Goal: Information Seeking & Learning: Understand process/instructions

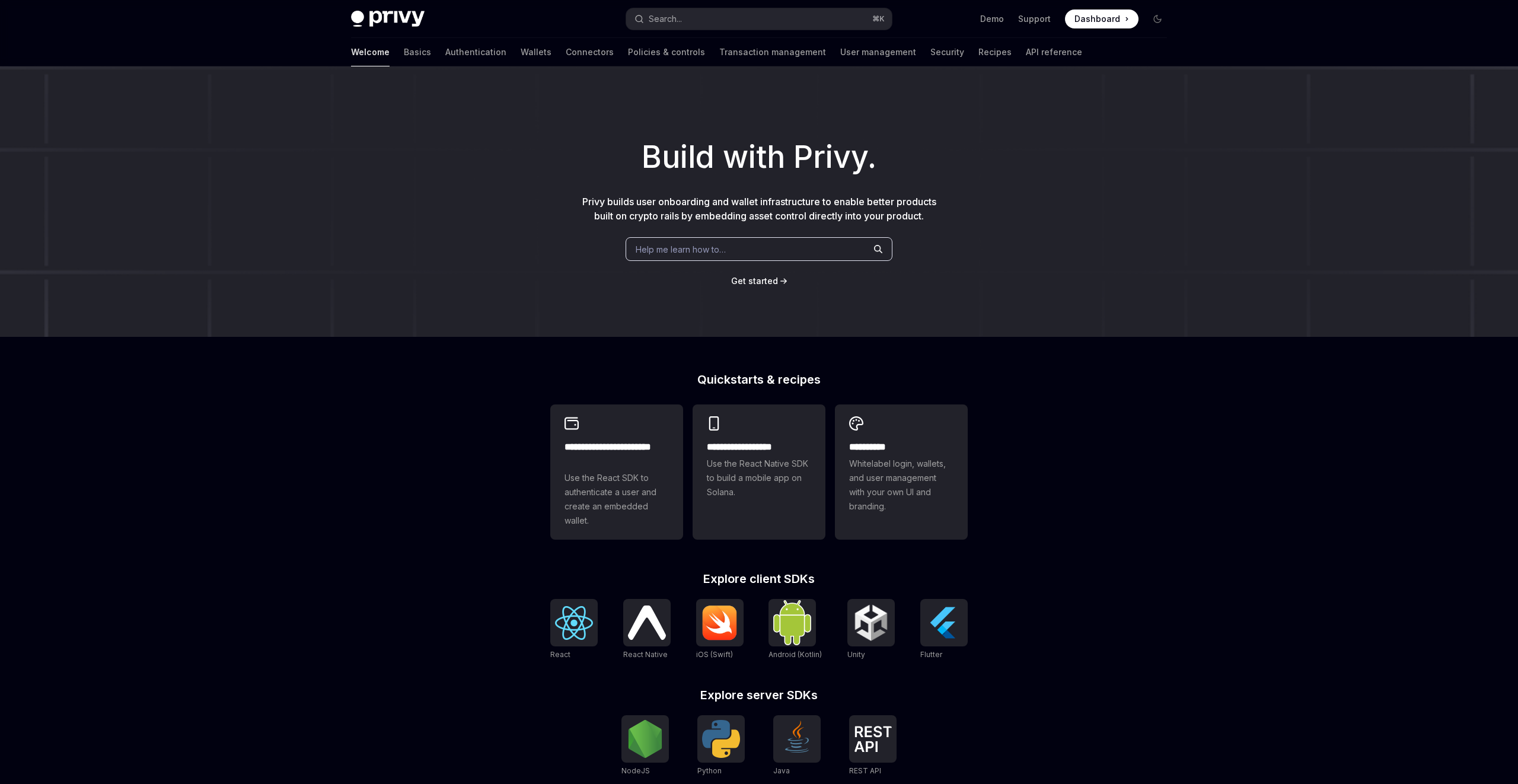
click at [811, 259] on div "Help me learn how to…" at bounding box center [759, 249] width 267 height 24
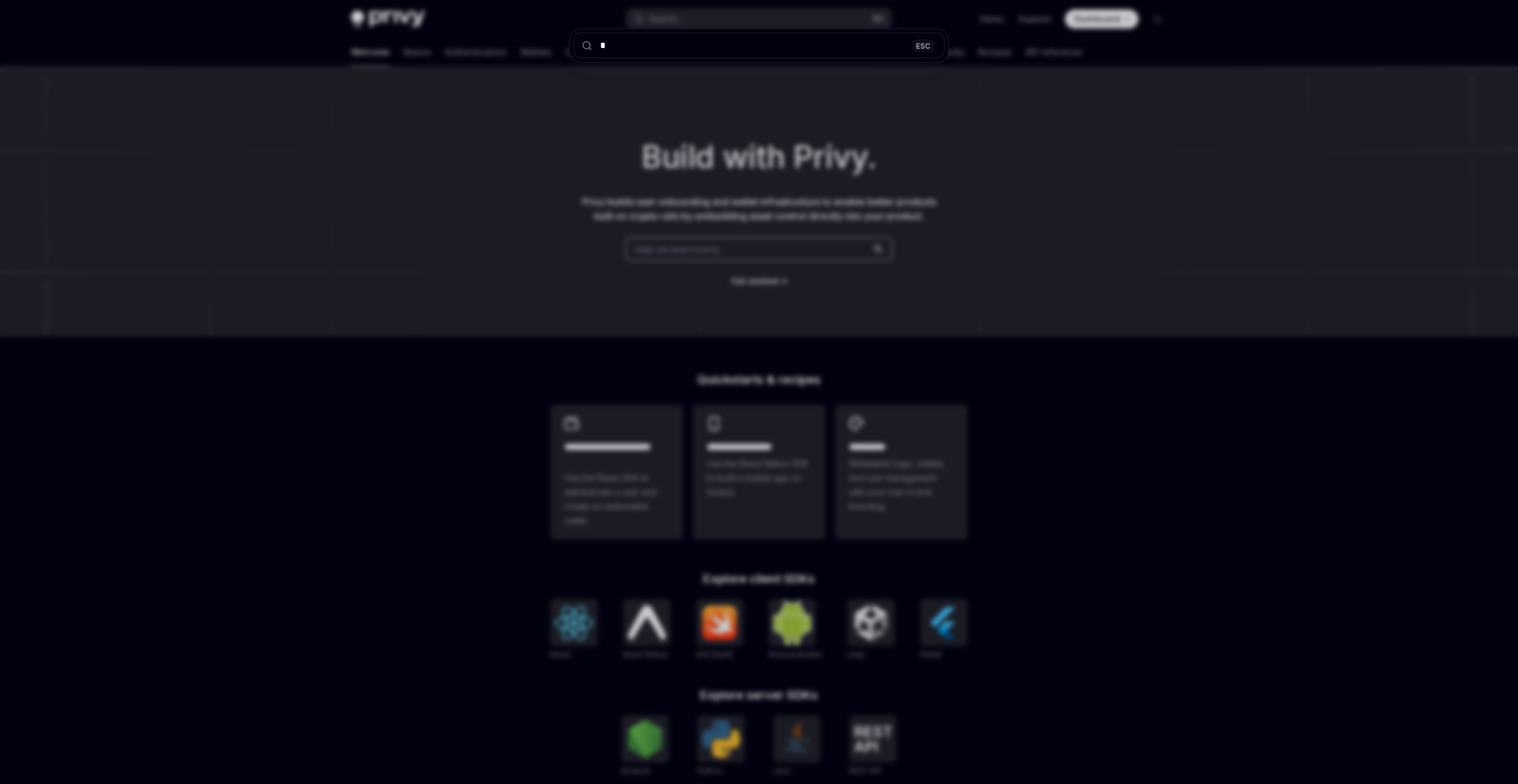
type input "**"
type textarea "*"
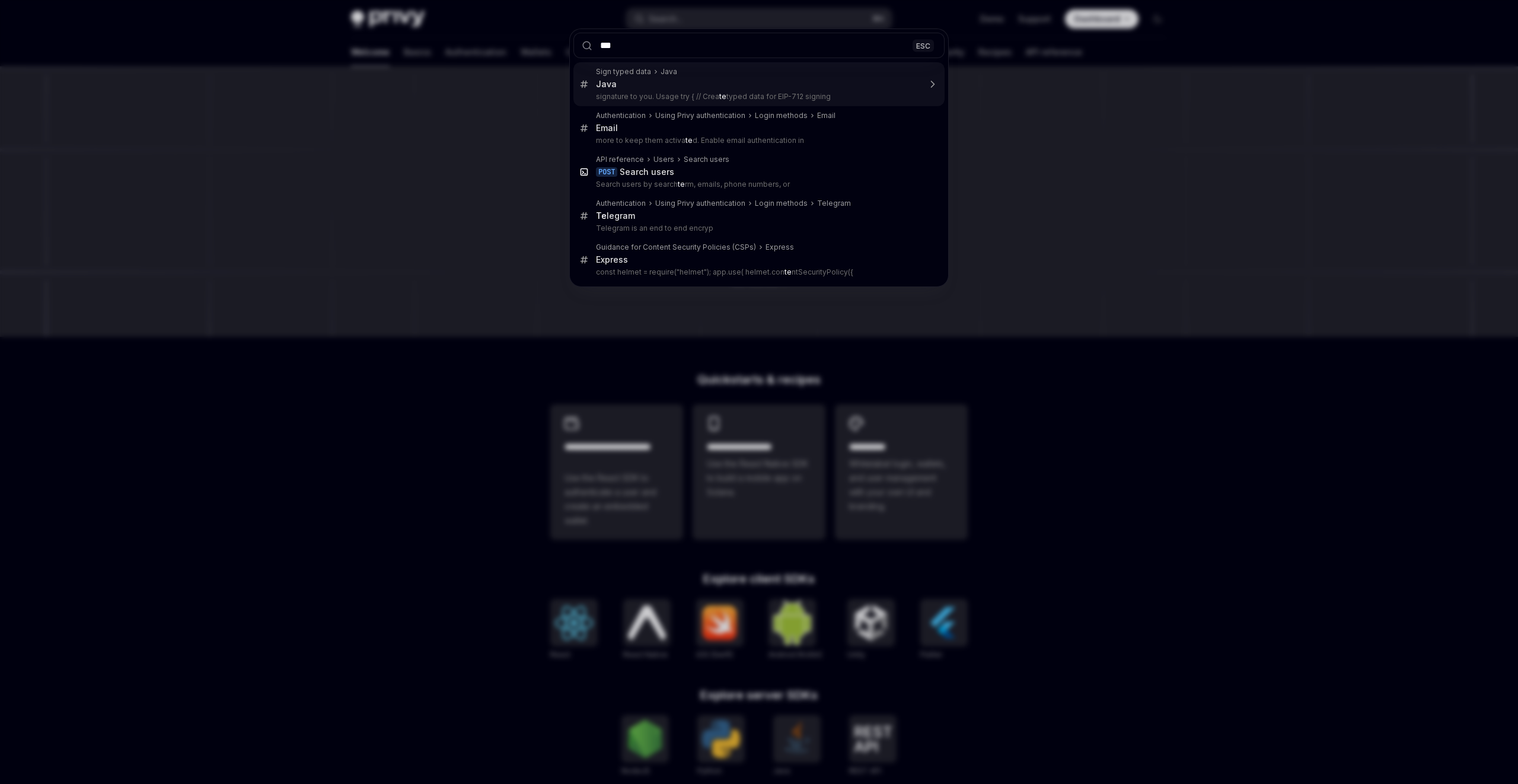
type input "****"
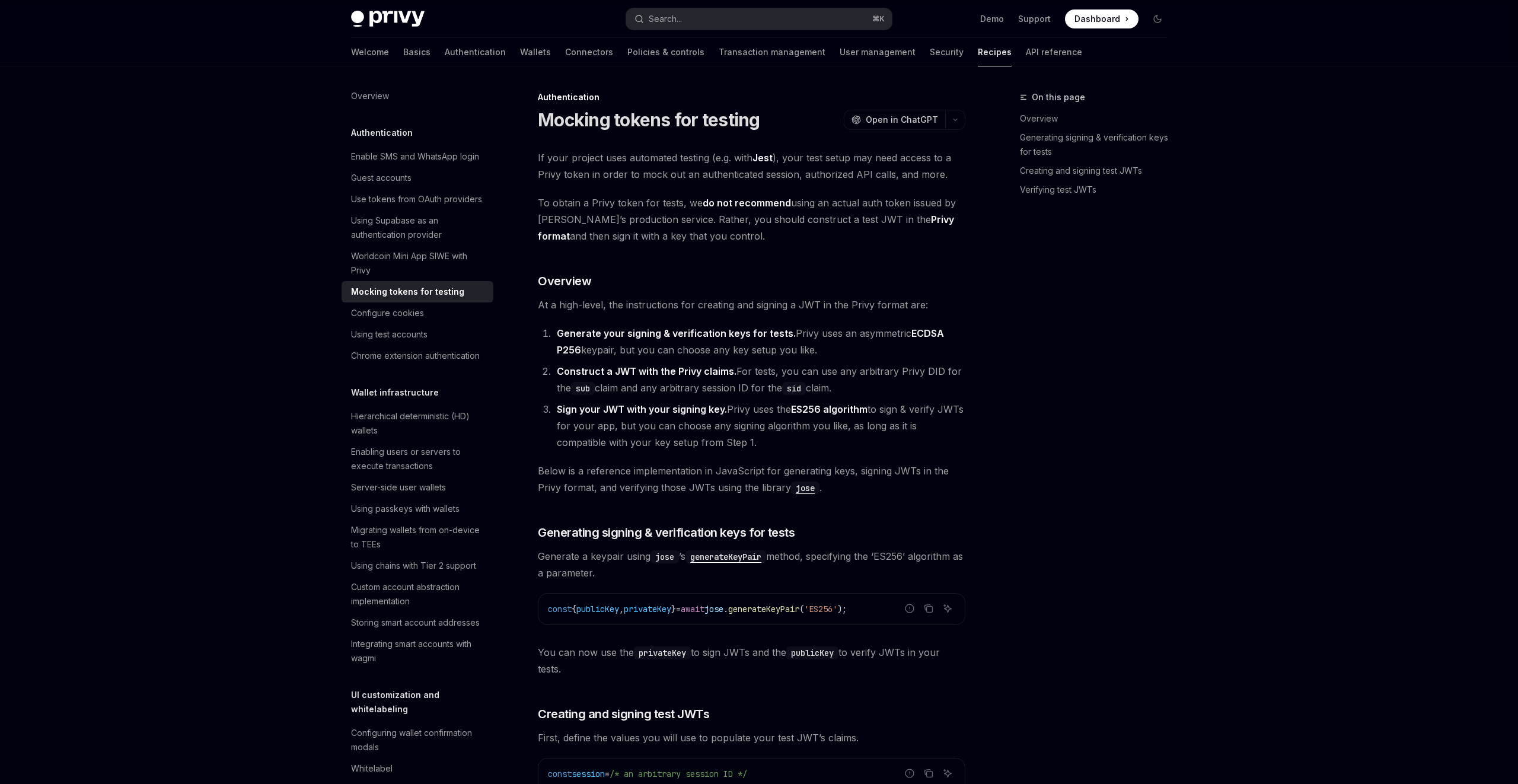
type textarea "*"
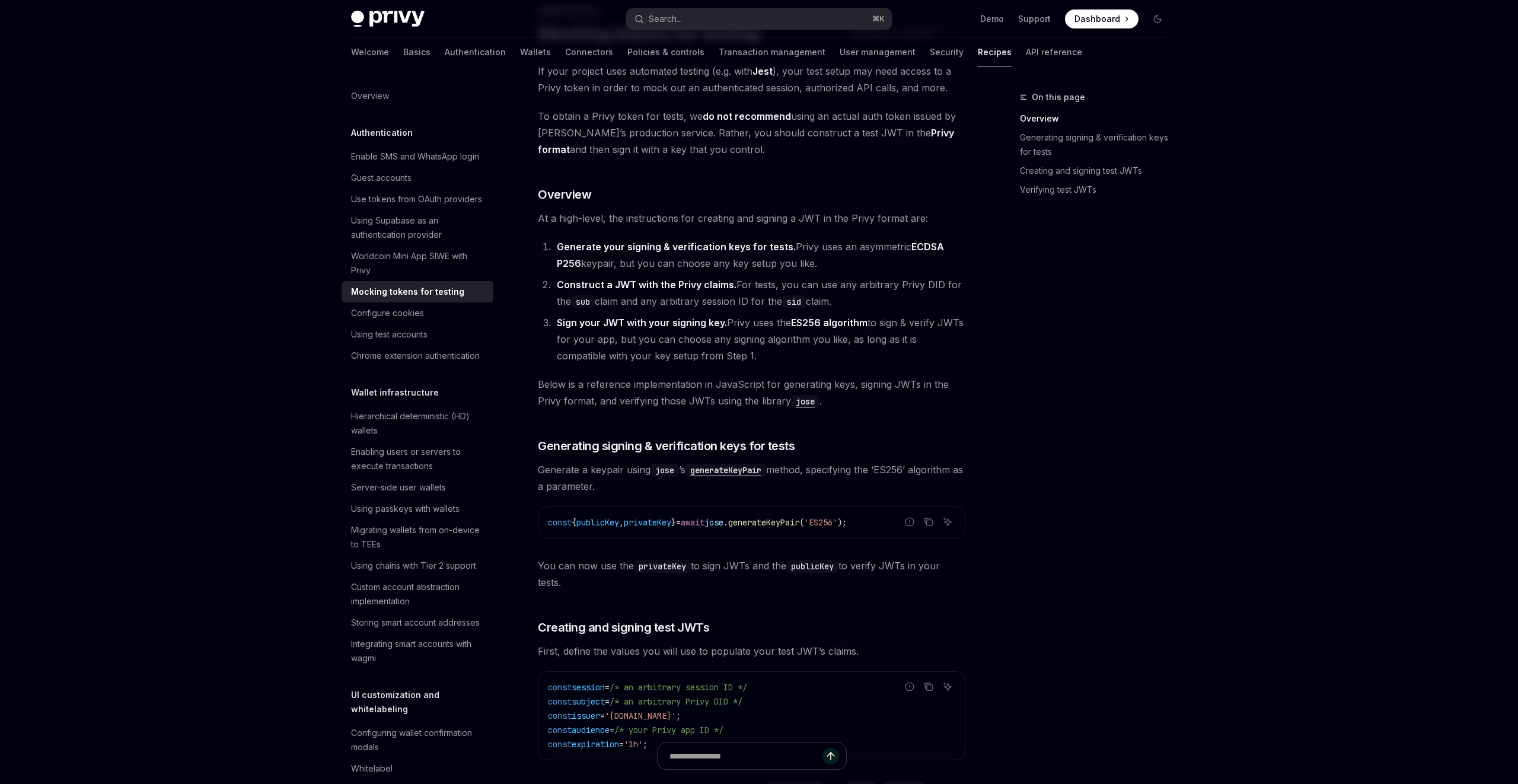
scroll to position [89, 0]
drag, startPoint x: 636, startPoint y: 246, endPoint x: 756, endPoint y: 246, distance: 120.0
click at [756, 246] on strong "Generate your signing & verification keys for tests." at bounding box center [676, 243] width 239 height 12
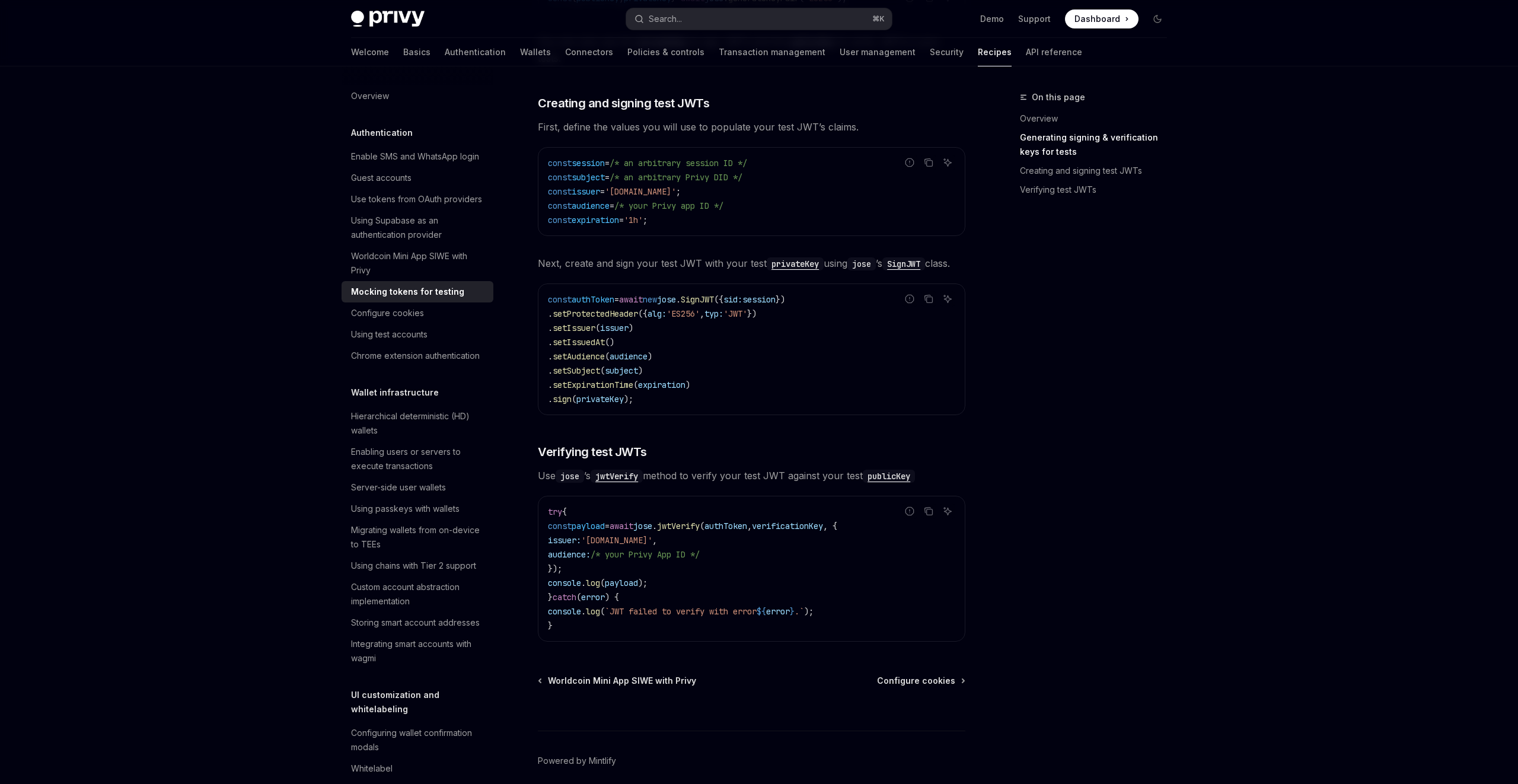
scroll to position [612, 0]
drag, startPoint x: 675, startPoint y: 558, endPoint x: 633, endPoint y: 556, distance: 42.0
click at [633, 544] on span "'[DOMAIN_NAME]'" at bounding box center [616, 539] width 71 height 11
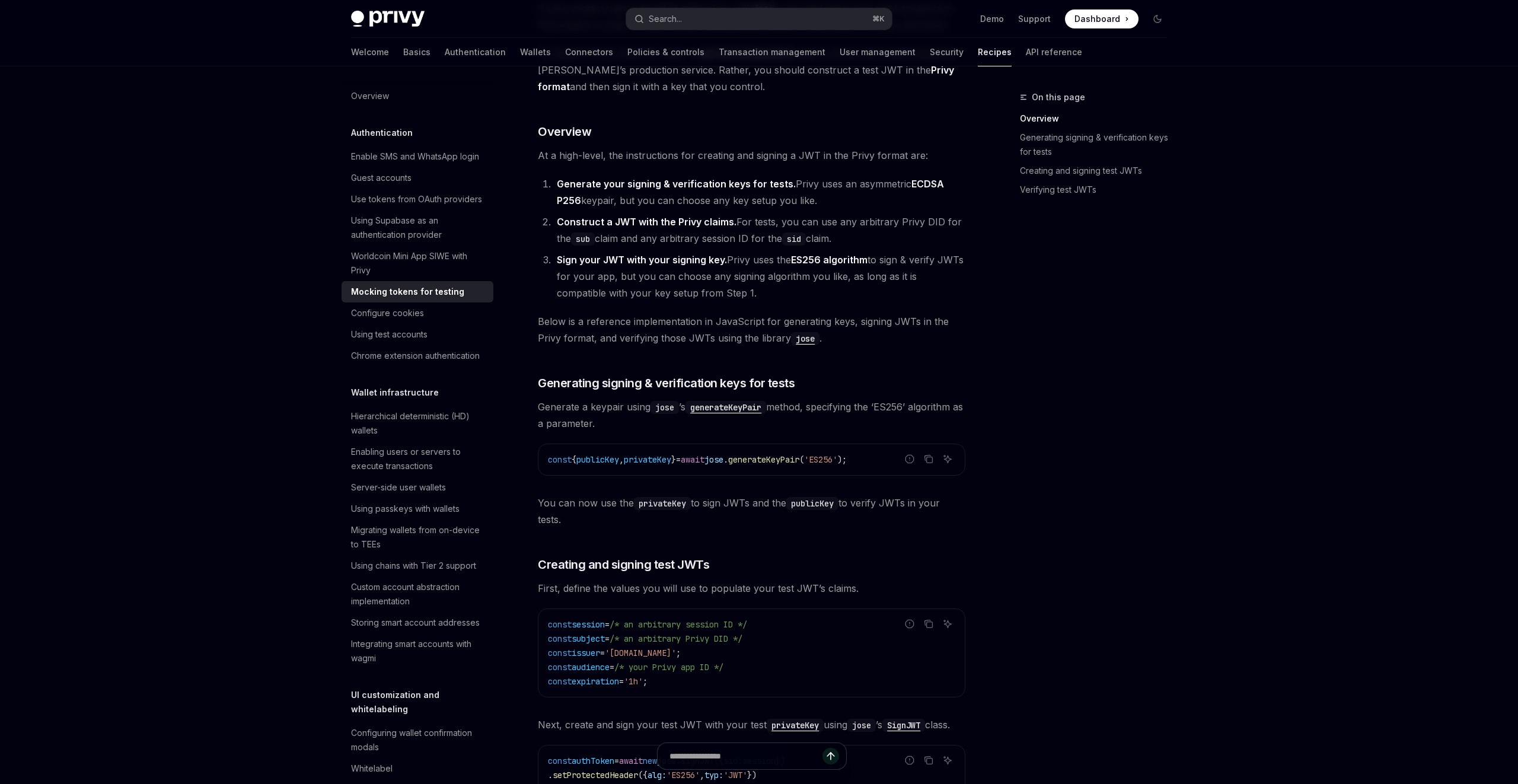
scroll to position [162, 0]
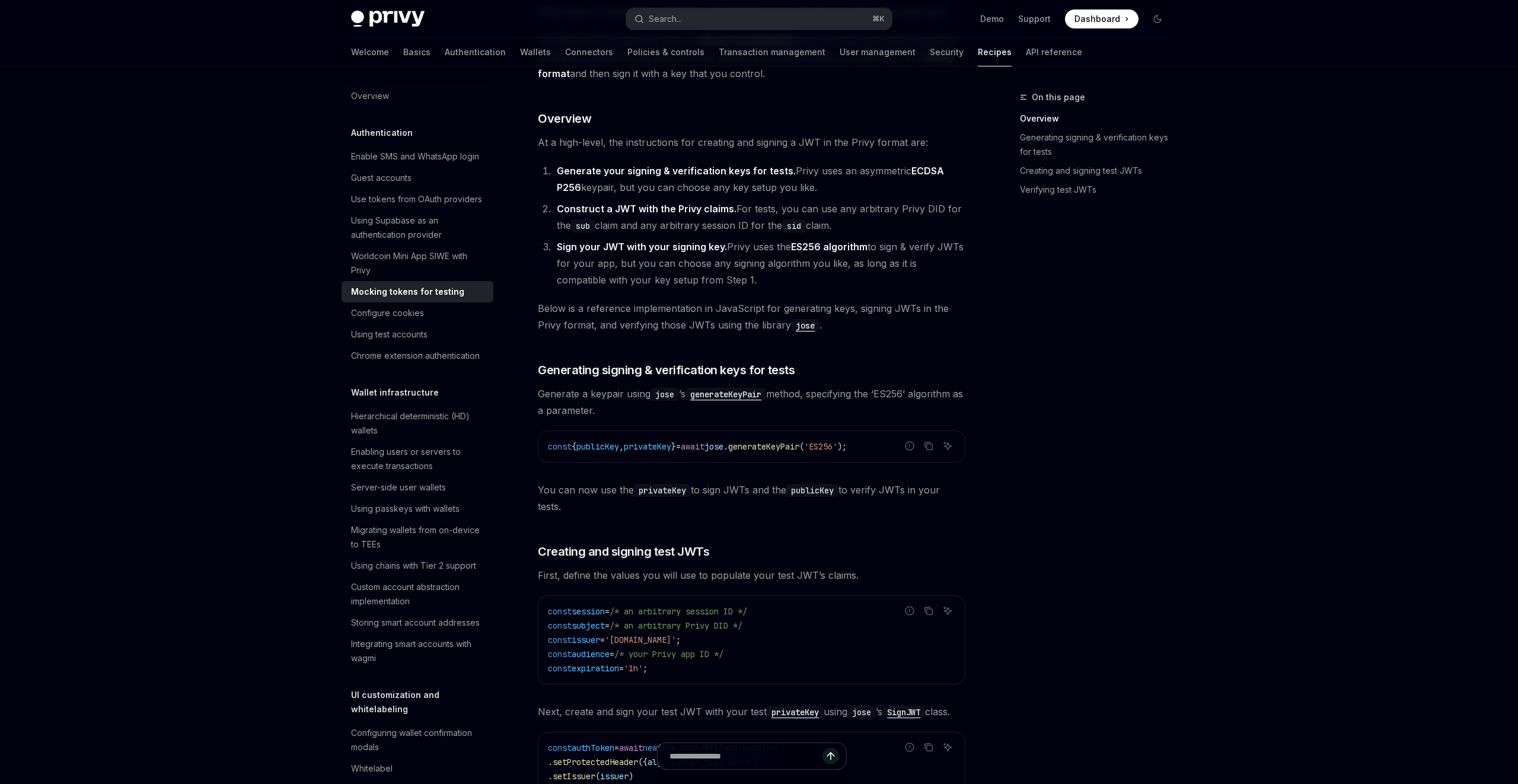
click at [814, 344] on div "If your project uses automated testing (e.g. with Jest ), your test setup may n…" at bounding box center [752, 539] width 428 height 1103
